Goal: Transaction & Acquisition: Purchase product/service

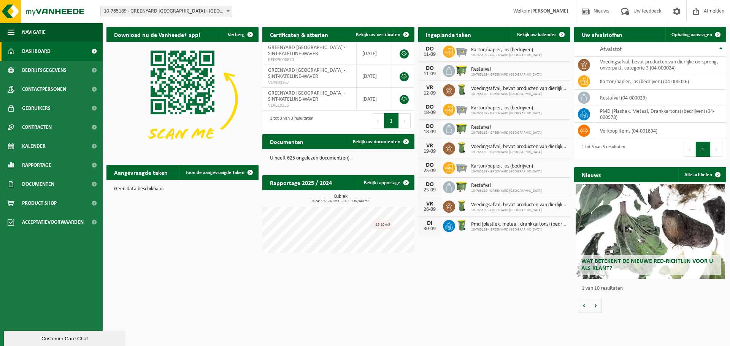
click at [43, 49] on span "Dashboard" at bounding box center [36, 51] width 29 height 19
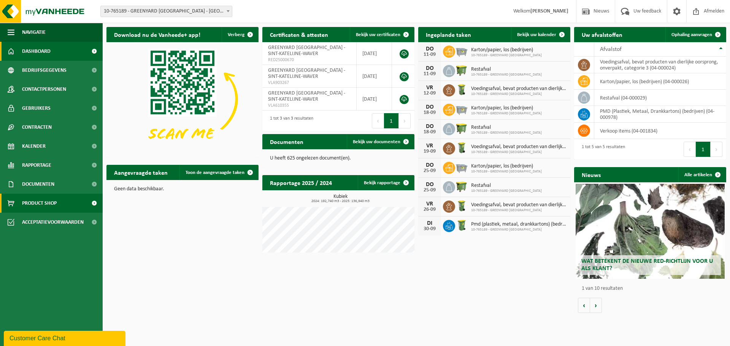
click at [49, 204] on span "Product Shop" at bounding box center [39, 203] width 35 height 19
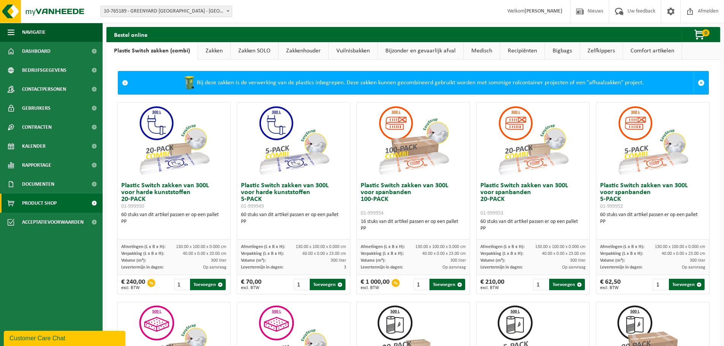
click at [207, 50] on link "Zakken" at bounding box center [214, 50] width 32 height 17
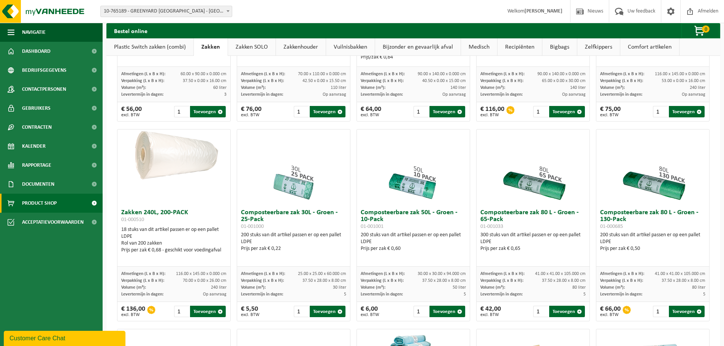
scroll to position [190, 0]
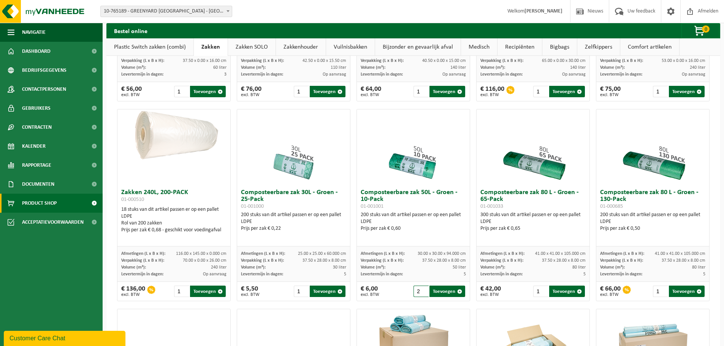
click at [420, 289] on input "2" at bounding box center [421, 291] width 16 height 11
click at [420, 289] on input "3" at bounding box center [421, 291] width 16 height 11
click at [420, 289] on input "4" at bounding box center [421, 291] width 16 height 11
click at [420, 289] on input "5" at bounding box center [421, 291] width 16 height 11
click at [439, 292] on button "Toevoegen" at bounding box center [447, 291] width 36 height 11
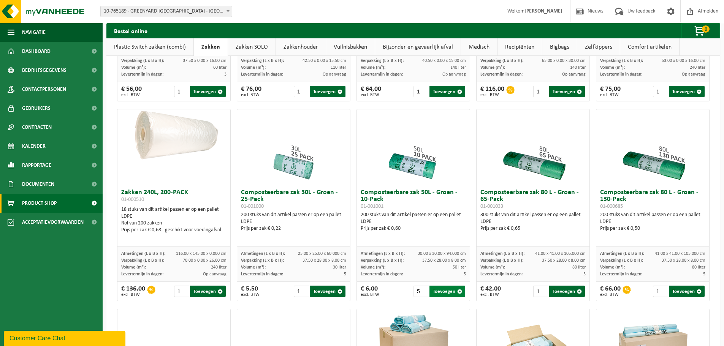
type input "1"
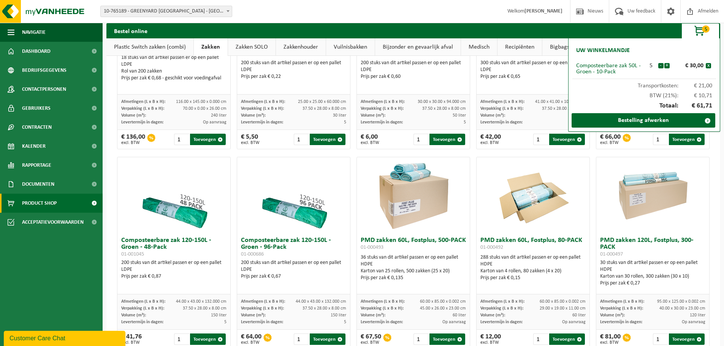
scroll to position [380, 0]
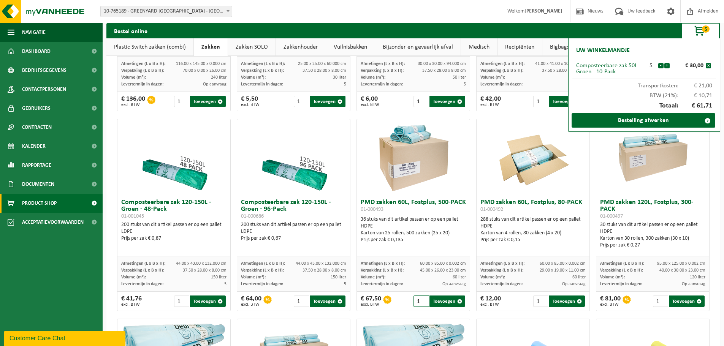
click at [418, 300] on input "1" at bounding box center [421, 301] width 16 height 11
click at [421, 298] on input "2" at bounding box center [421, 301] width 16 height 11
click at [446, 299] on button "Toevoegen" at bounding box center [447, 301] width 36 height 11
type input "1"
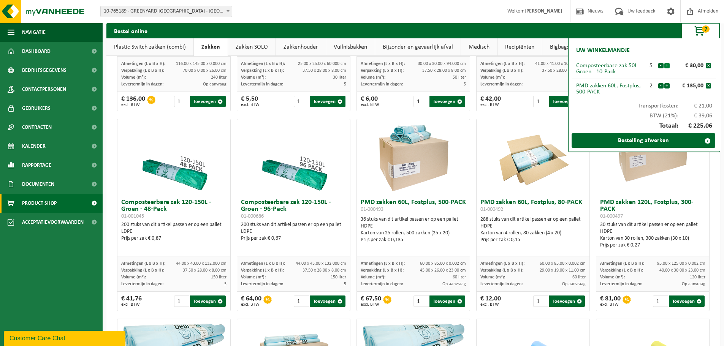
click at [667, 65] on button "+" at bounding box center [666, 65] width 5 height 5
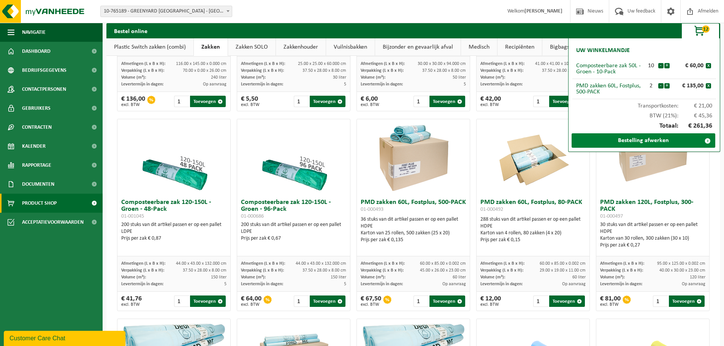
click at [645, 141] on link "Bestelling afwerken" at bounding box center [644, 140] width 144 height 14
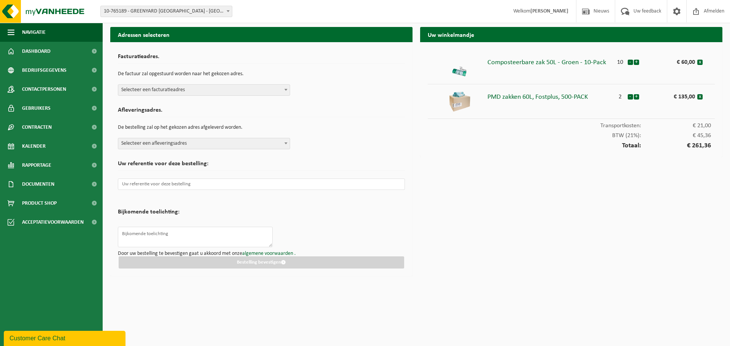
click at [280, 90] on span "Selecteer een facturatieadres" at bounding box center [203, 90] width 171 height 11
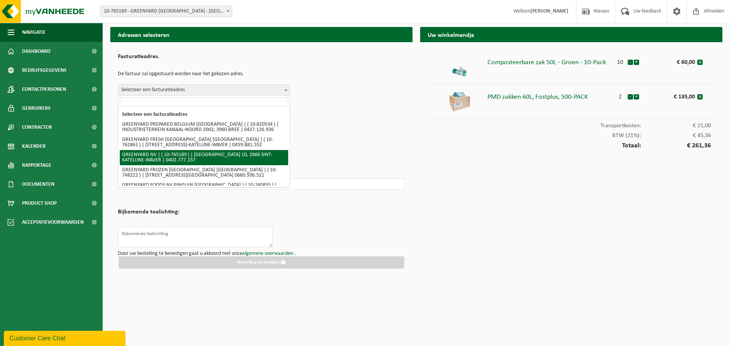
select select "12876"
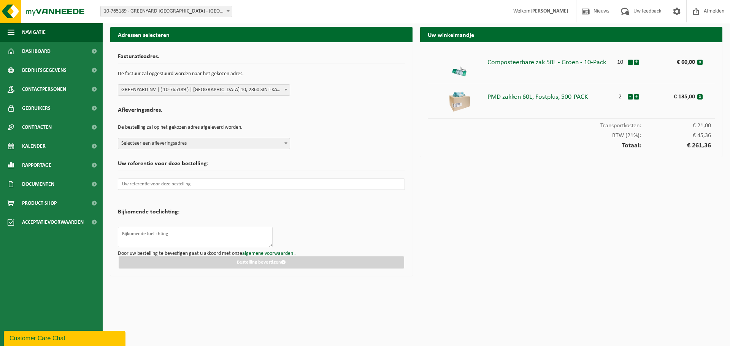
click at [259, 147] on span "Selecteer een afleveringsadres" at bounding box center [203, 143] width 171 height 11
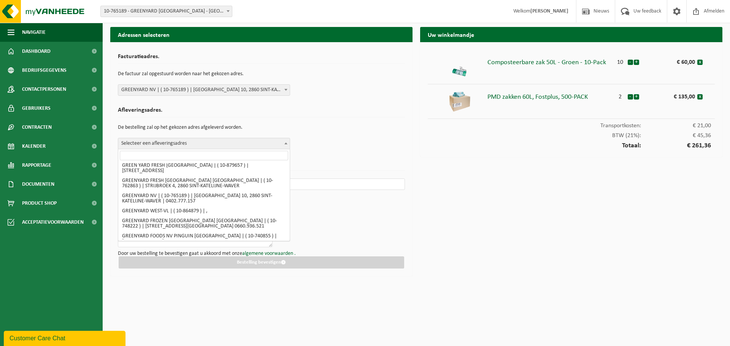
scroll to position [62, 0]
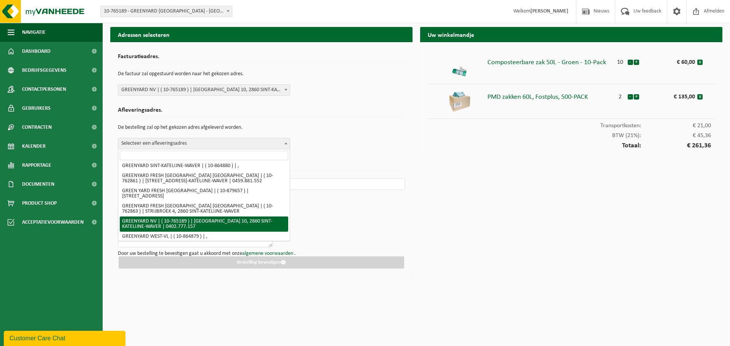
select select "12876"
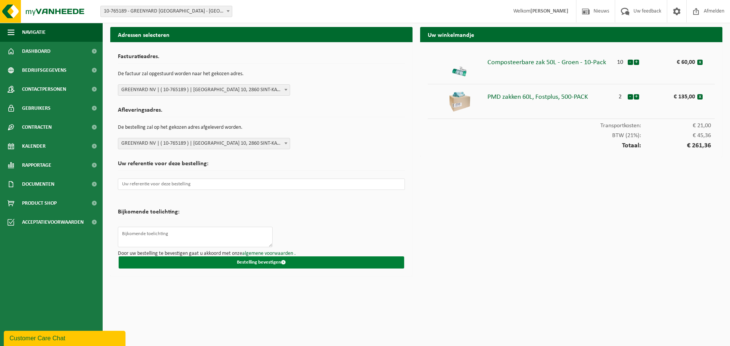
click at [253, 261] on button "Bestelling bevestigen" at bounding box center [261, 263] width 285 height 12
